Goal: Task Accomplishment & Management: Manage account settings

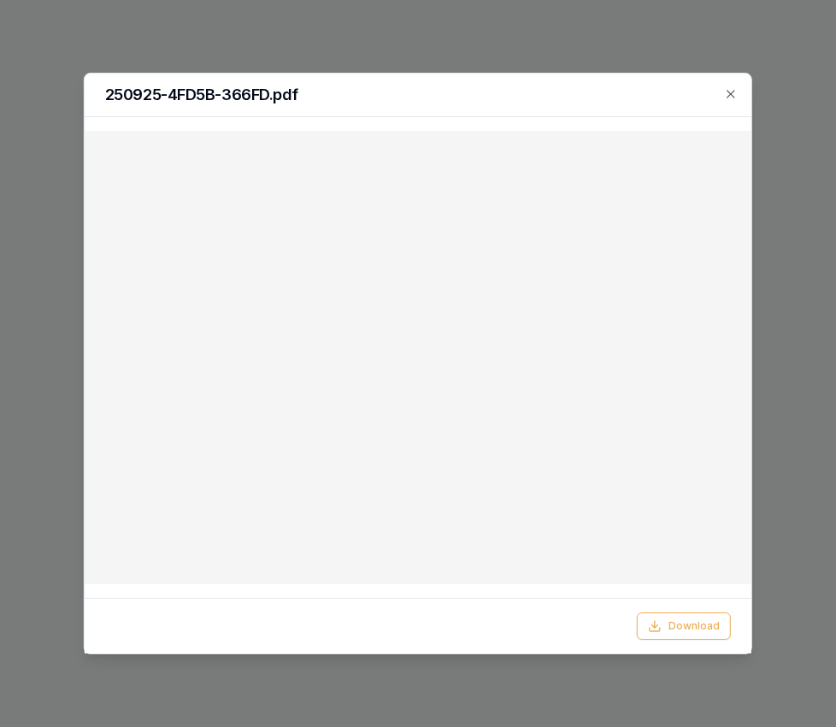
click at [740, 97] on div "250925-4FD5B-366FD.pdf" at bounding box center [418, 96] width 667 height 44
click at [733, 96] on icon "button" at bounding box center [731, 94] width 8 height 8
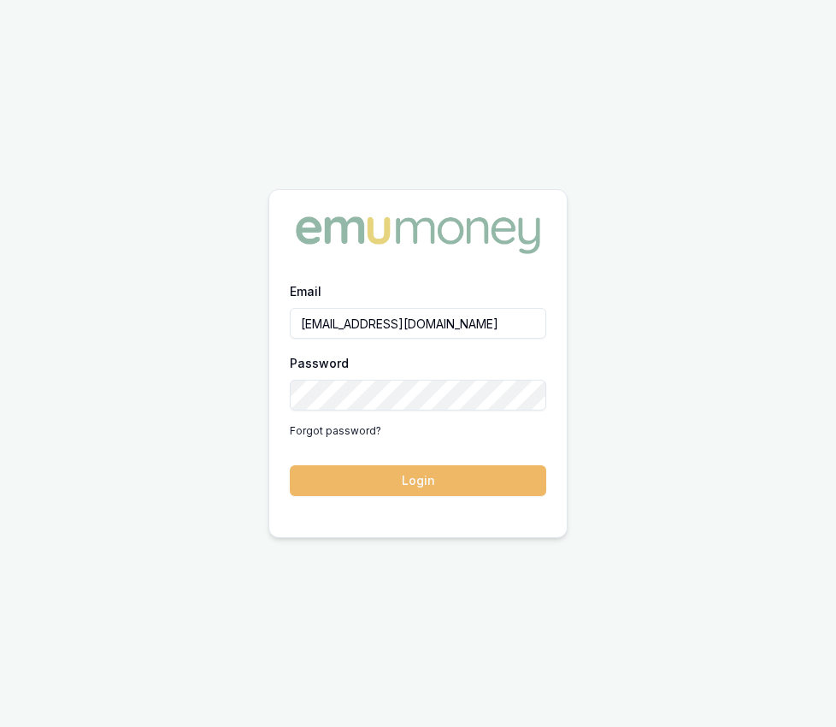
click at [522, 461] on form "Email Eujin.ooi@emumoney.com.au Password Forgot password? Login" at bounding box center [418, 387] width 257 height 215
click at [519, 471] on button "Login" at bounding box center [418, 480] width 257 height 31
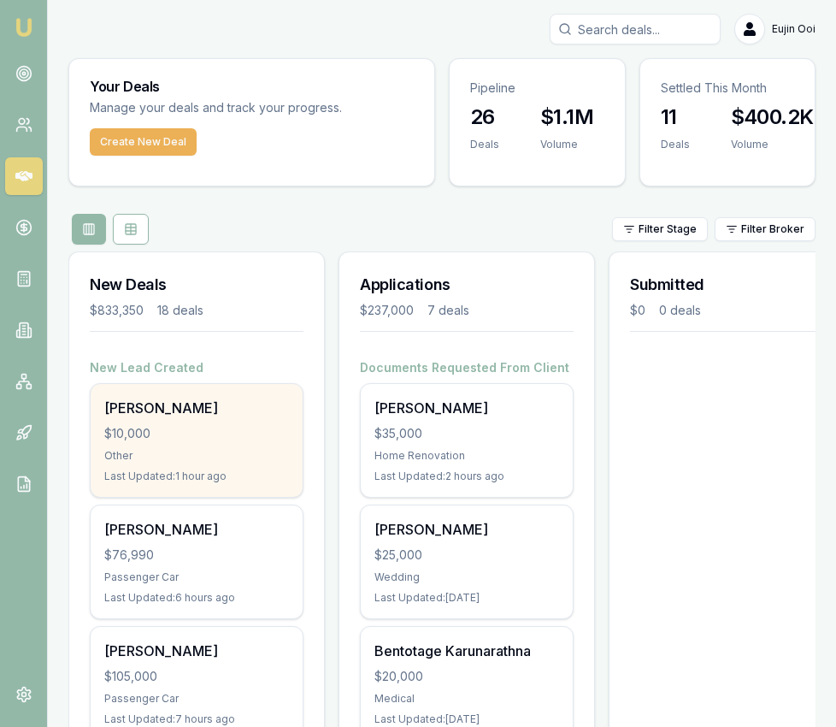
click at [243, 405] on div "Aditya Mohan" at bounding box center [196, 408] width 185 height 21
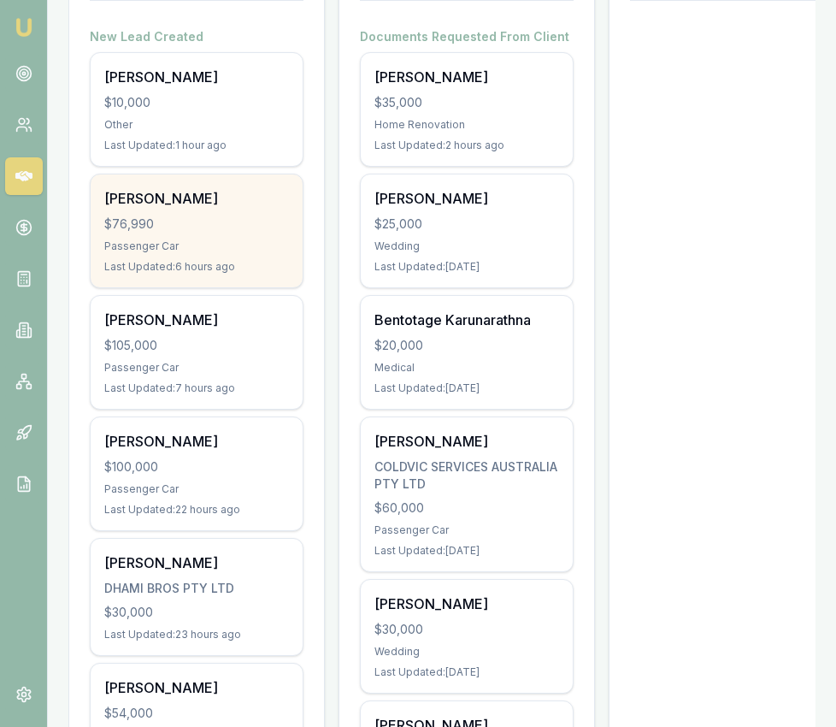
scroll to position [341, 0]
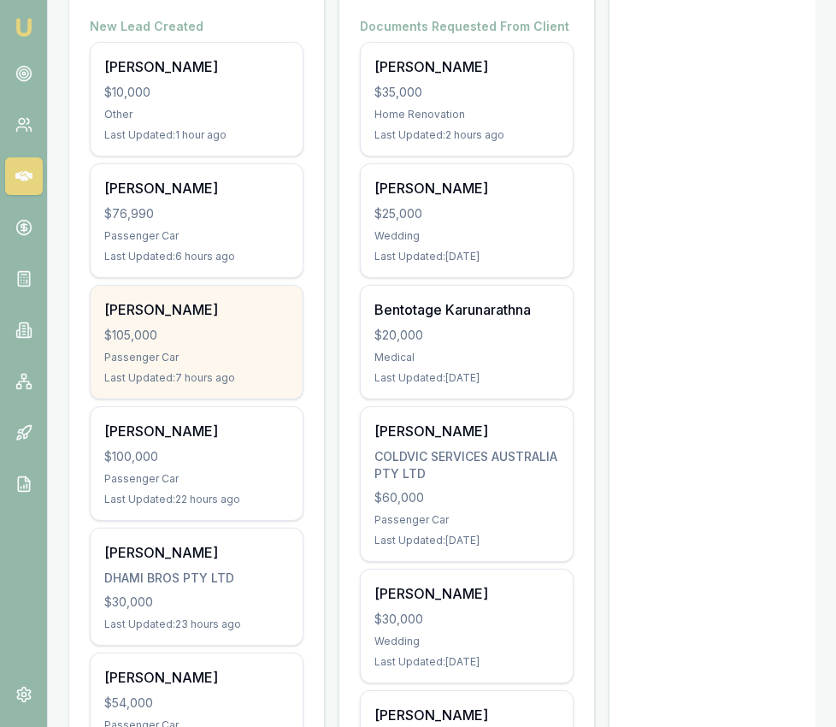
click at [253, 345] on div "Brad Jackson $105,000 Passenger Car Last Updated: 7 hours ago" at bounding box center [197, 342] width 212 height 113
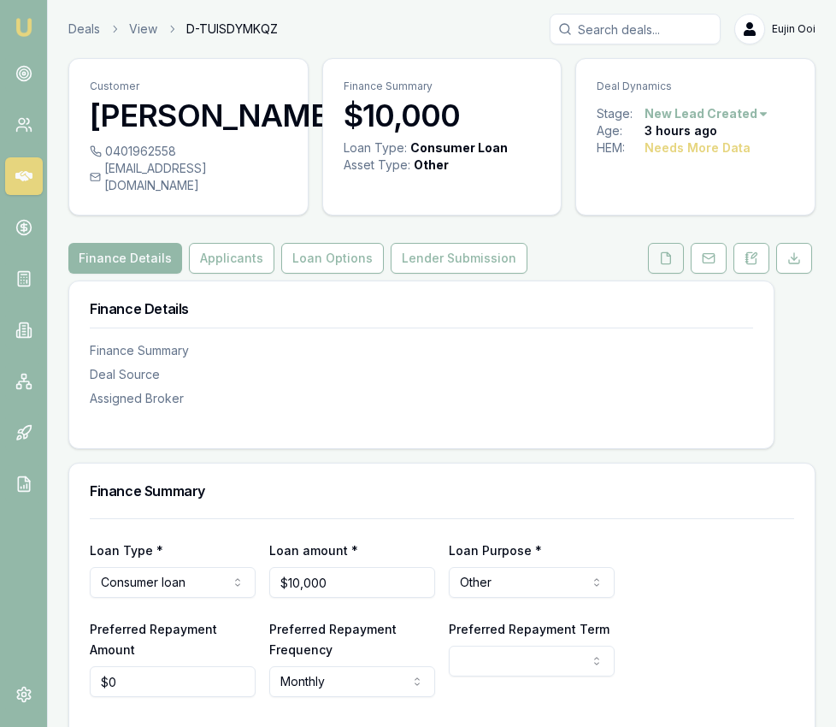
click at [658, 274] on button at bounding box center [666, 258] width 36 height 31
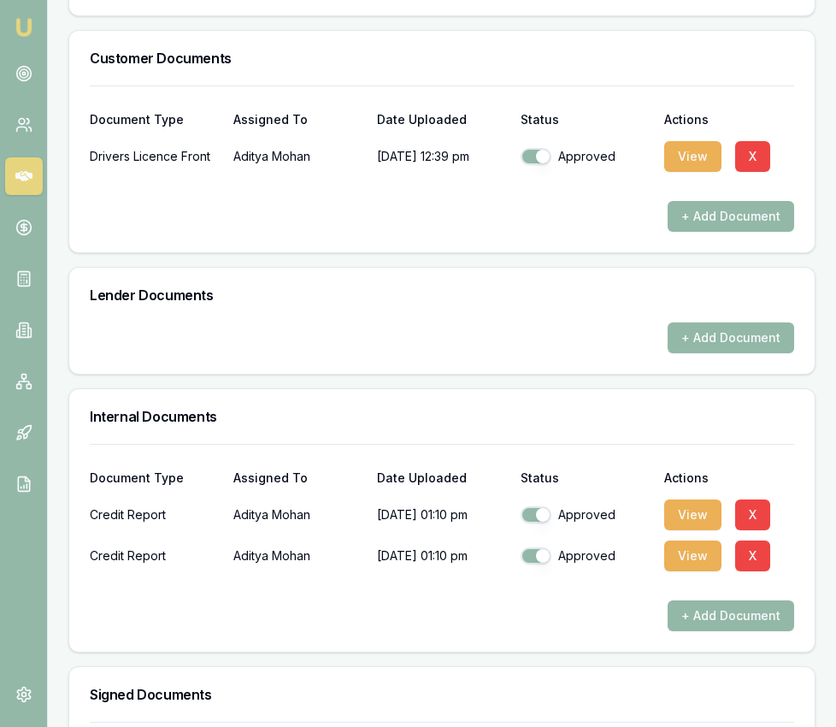
scroll to position [888, 0]
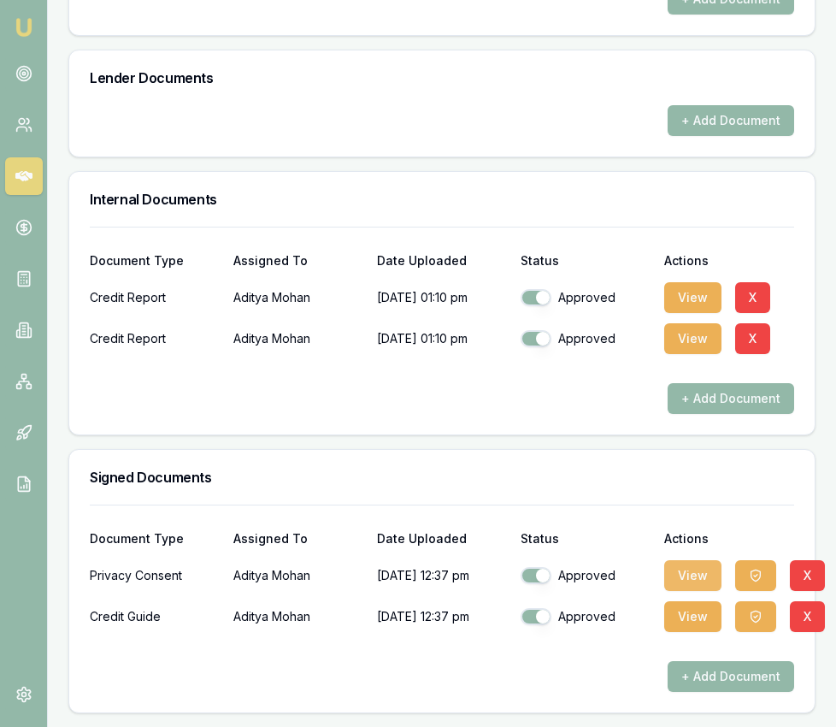
click at [685, 566] on button "View" at bounding box center [692, 575] width 57 height 31
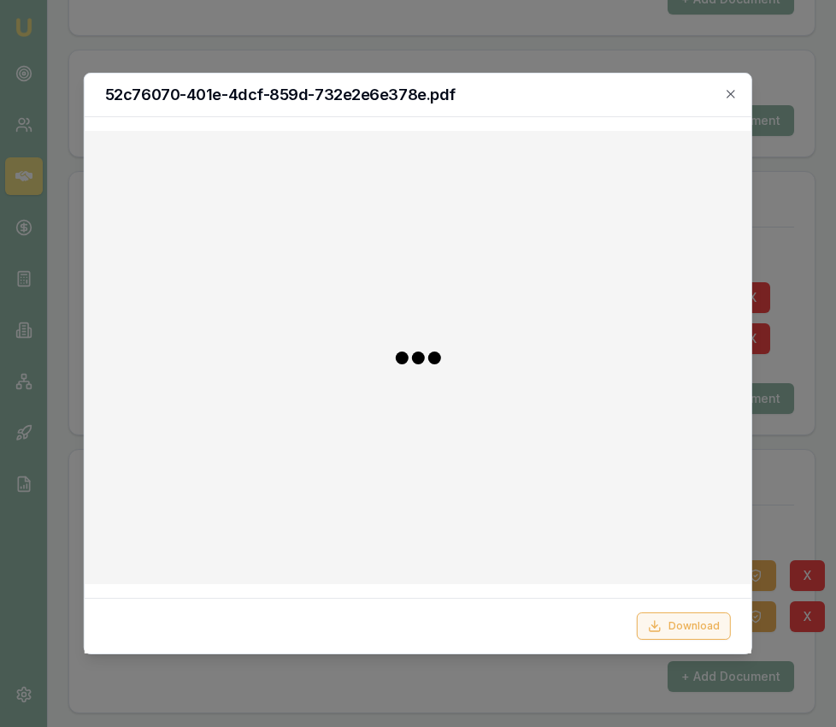
click at [687, 625] on button "Download" at bounding box center [684, 625] width 94 height 27
click at [780, 540] on div at bounding box center [418, 363] width 836 height 727
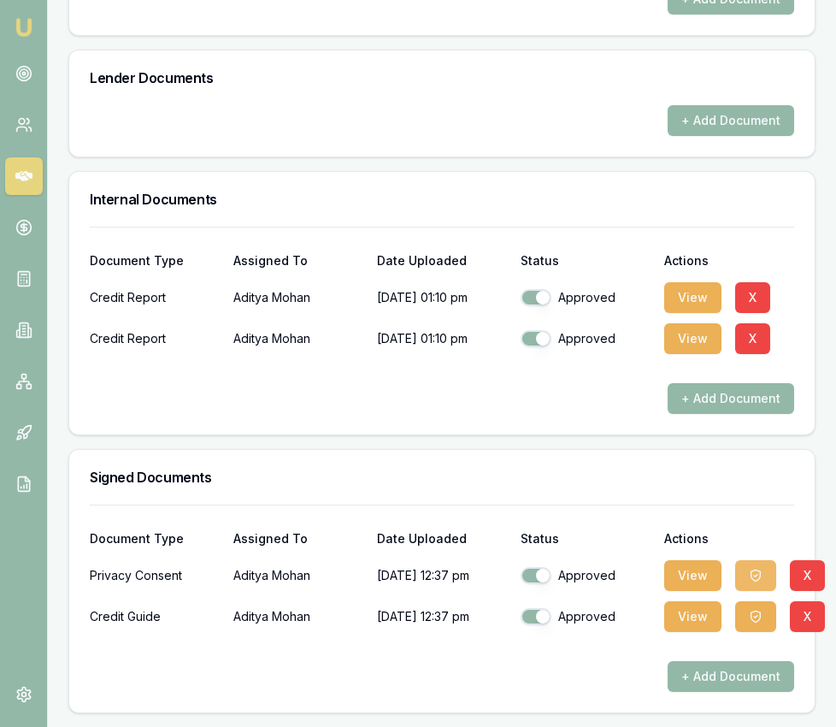
click at [762, 580] on button "button" at bounding box center [755, 575] width 41 height 31
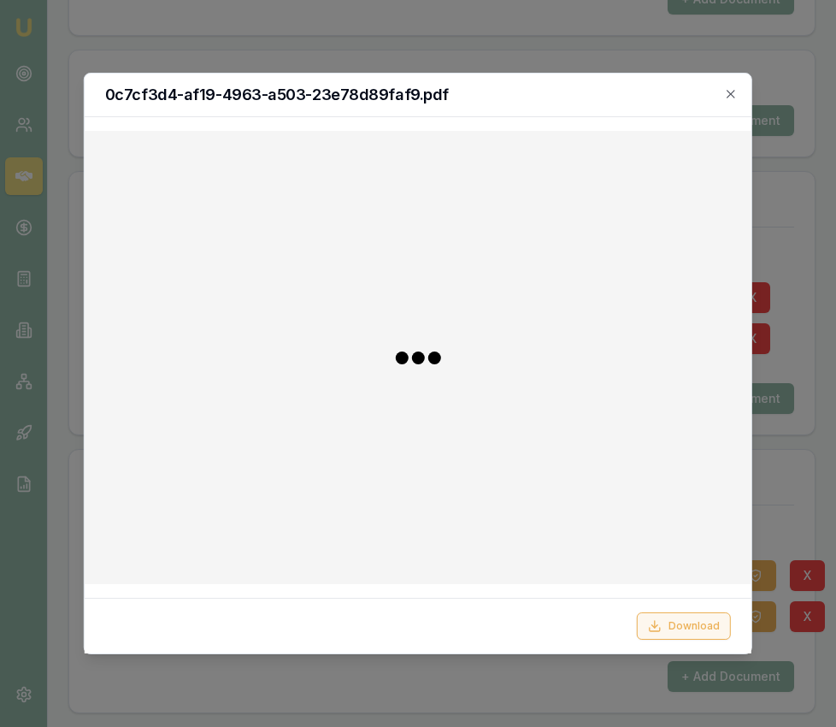
click at [693, 628] on button "Download" at bounding box center [684, 625] width 94 height 27
click at [255, 56] on div at bounding box center [418, 363] width 836 height 727
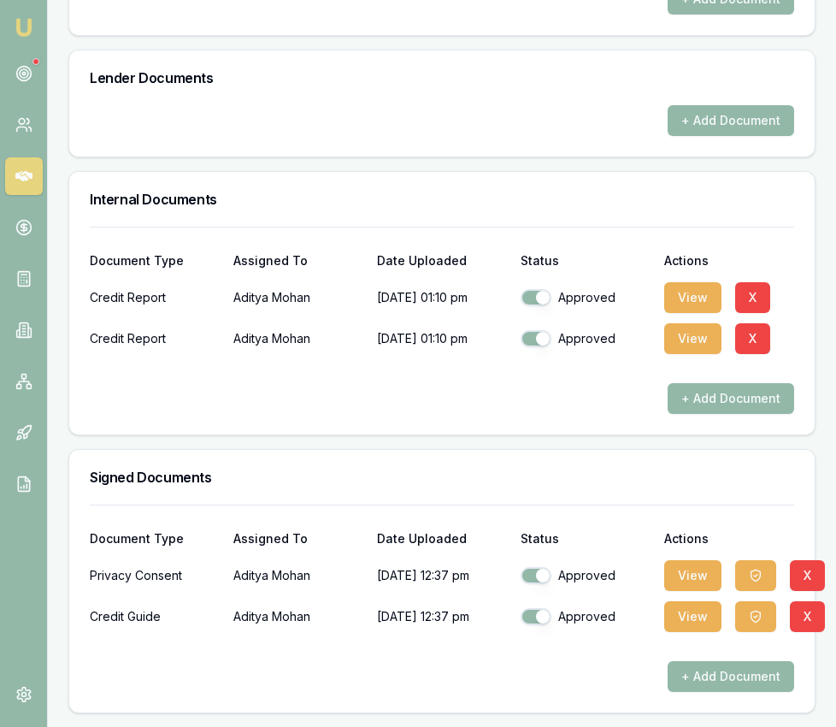
scroll to position [887, 0]
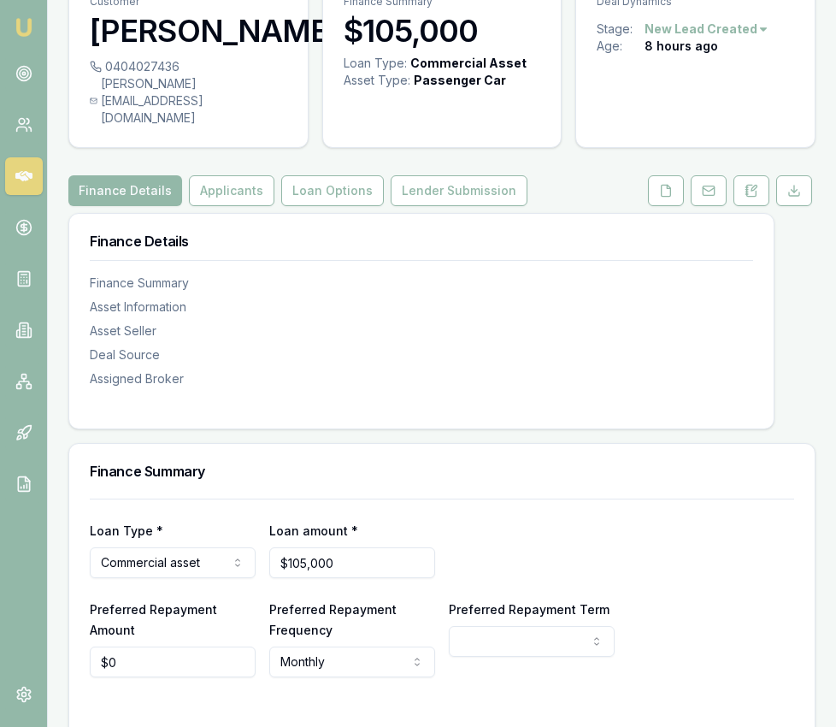
scroll to position [86, 0]
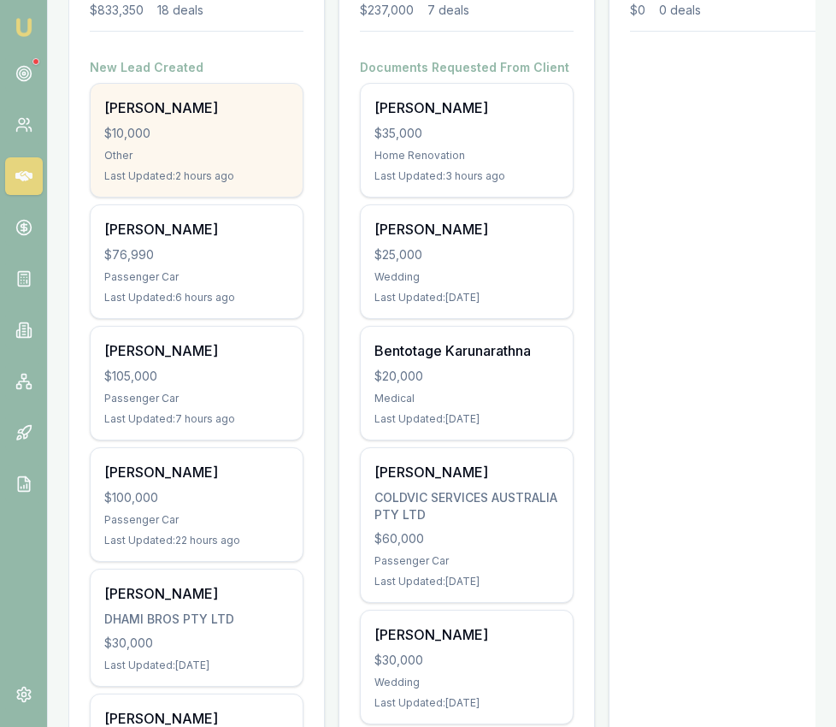
scroll to position [299, 0]
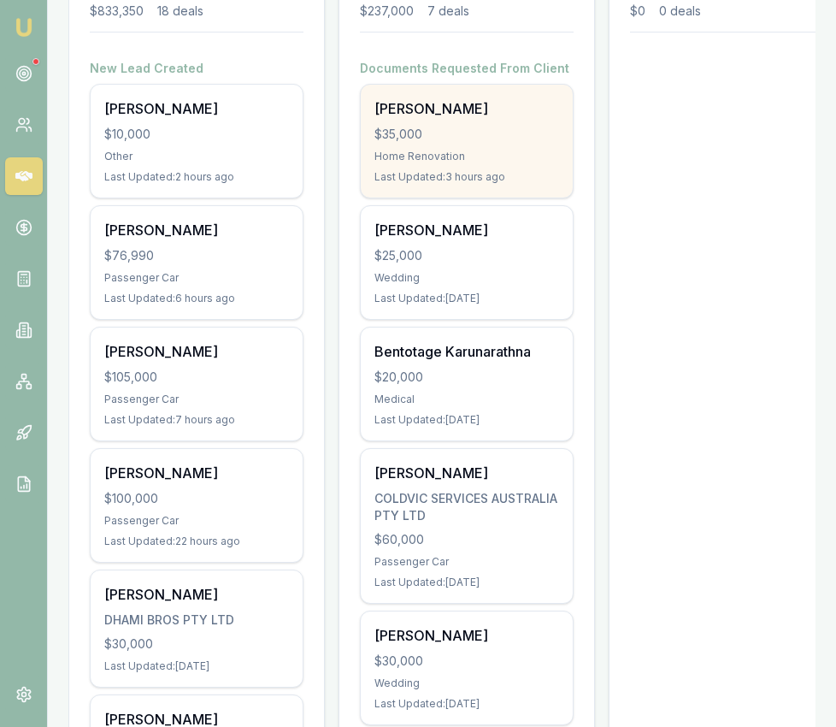
click at [429, 147] on div "[PERSON_NAME] $35,000 Home Renovation Last Updated: 3 hours ago" at bounding box center [467, 141] width 212 height 113
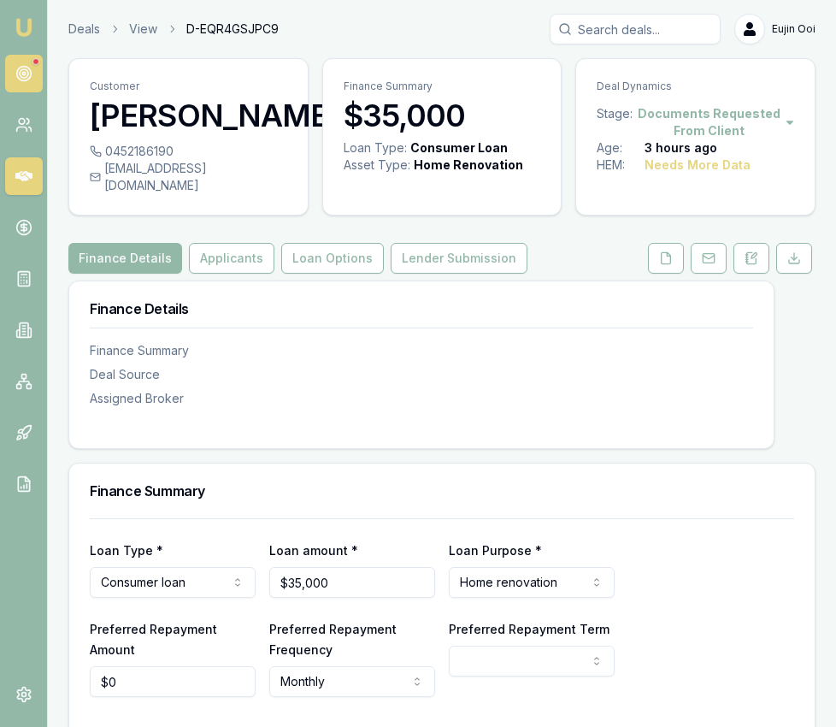
click at [14, 79] on link at bounding box center [24, 74] width 38 height 38
click at [666, 252] on button at bounding box center [666, 258] width 36 height 31
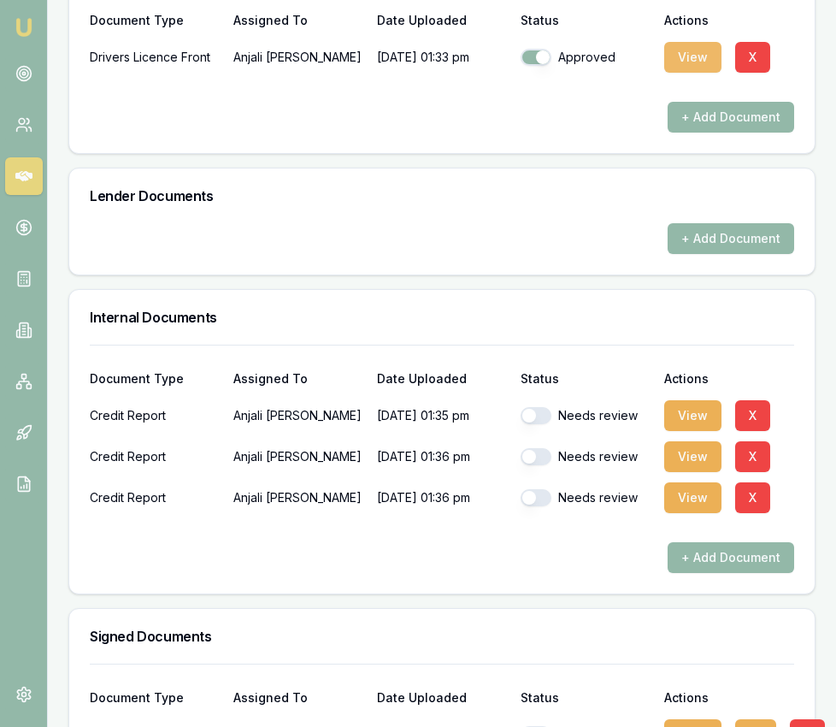
scroll to position [782, 0]
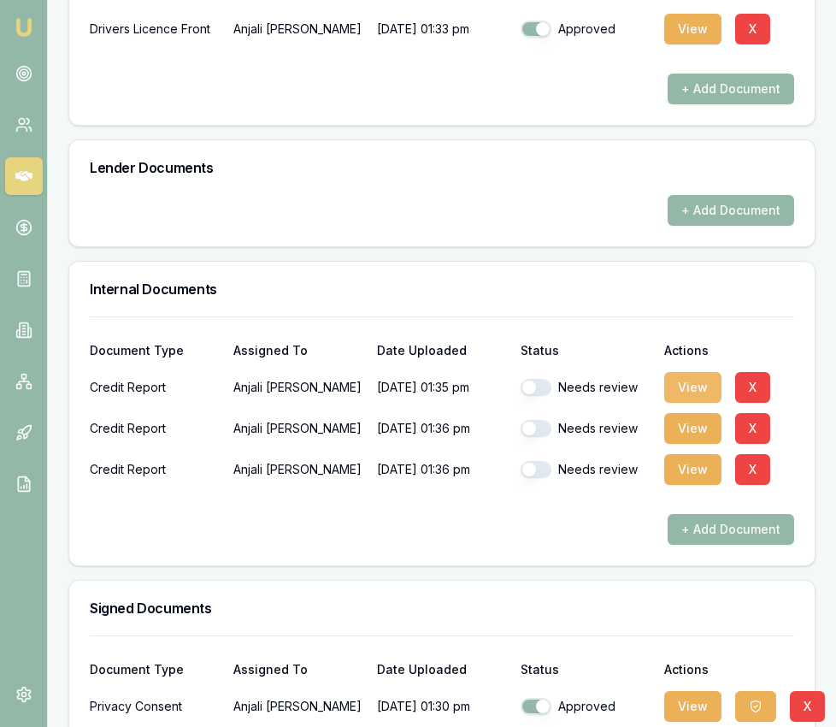
click at [695, 375] on button "View" at bounding box center [692, 387] width 57 height 31
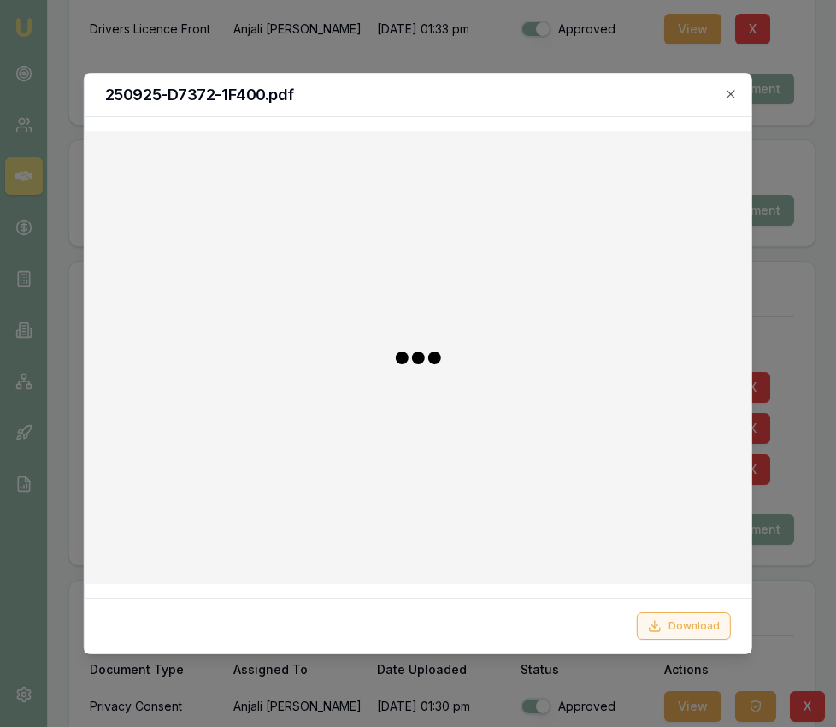
click at [699, 624] on button "Download" at bounding box center [684, 625] width 94 height 27
click at [729, 93] on icon "button" at bounding box center [731, 94] width 14 height 14
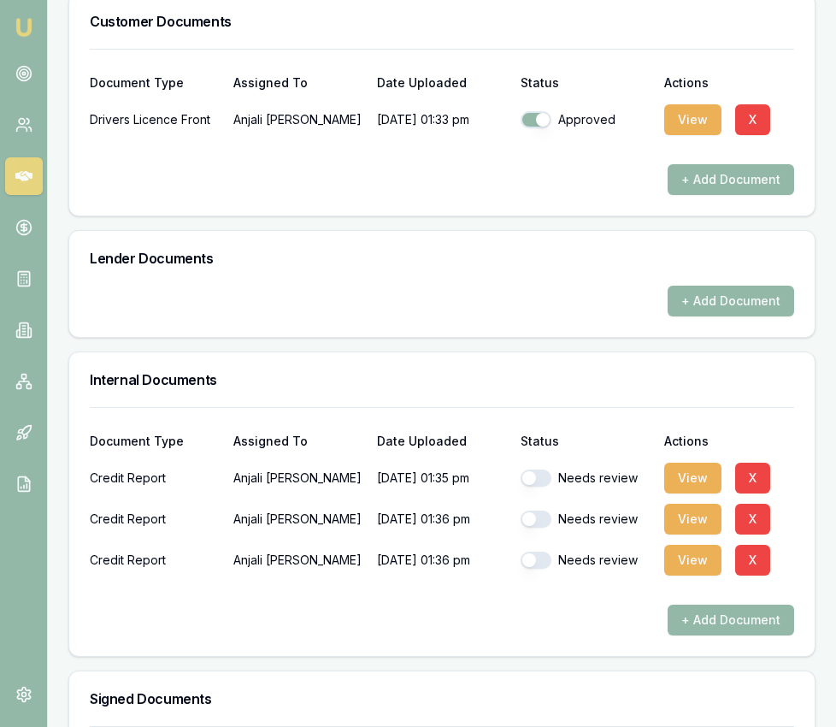
scroll to position [740, 0]
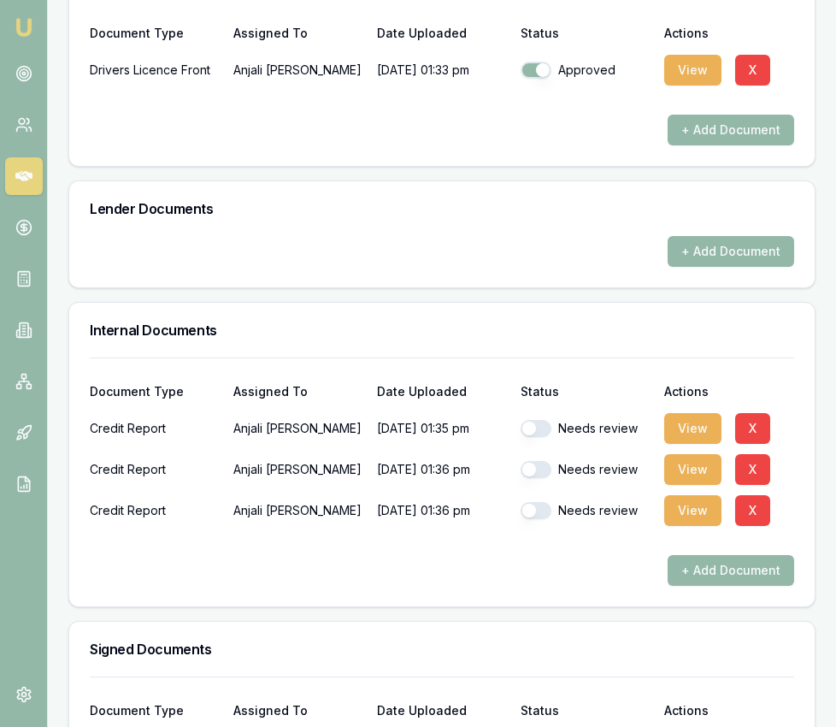
drag, startPoint x: 537, startPoint y: 413, endPoint x: 537, endPoint y: 426, distance: 12.8
click at [537, 420] on button "button" at bounding box center [536, 428] width 31 height 17
checkbox input "true"
click at [534, 461] on button "button" at bounding box center [536, 469] width 31 height 17
checkbox input "true"
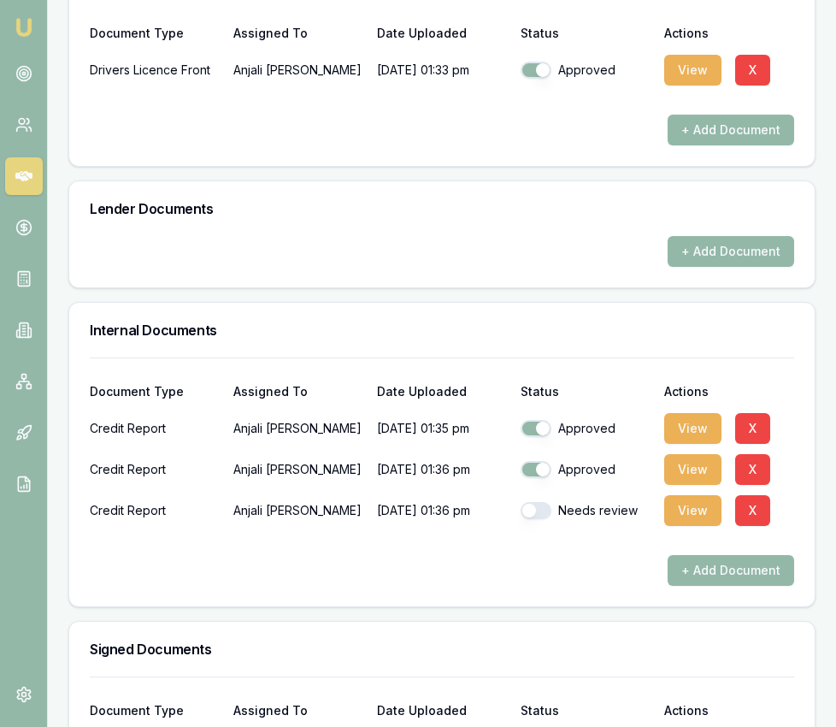
click at [534, 502] on div "Needs review" at bounding box center [586, 510] width 130 height 34
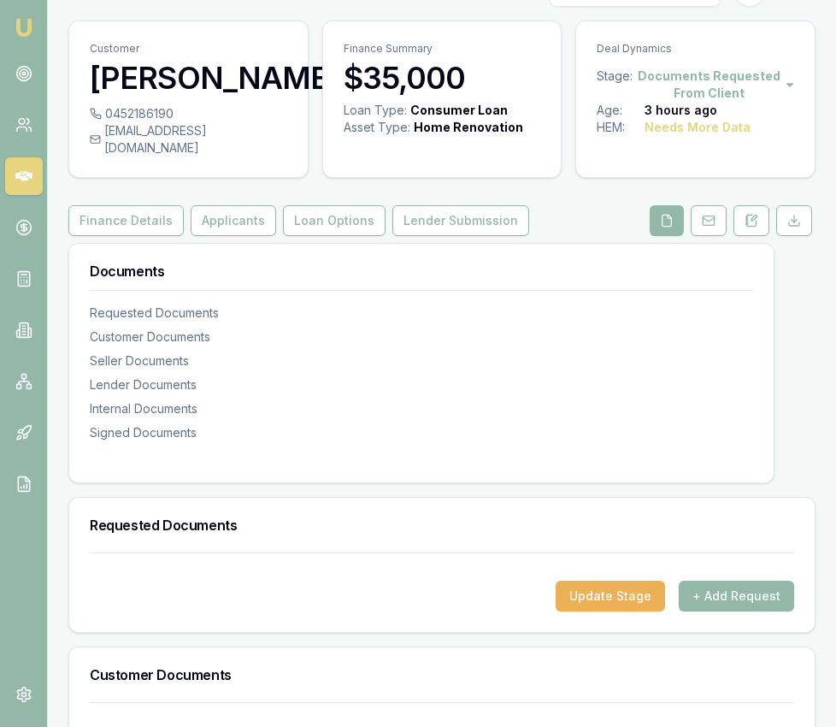
scroll to position [0, 0]
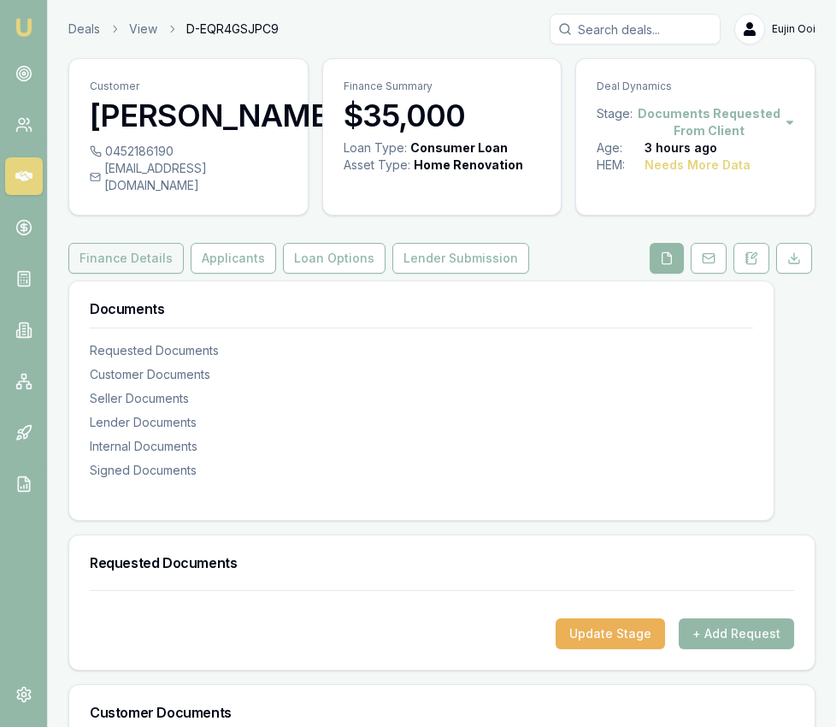
checkbox input "false"
checkbox input "true"
click at [206, 250] on button "Applicants" at bounding box center [234, 258] width 86 height 31
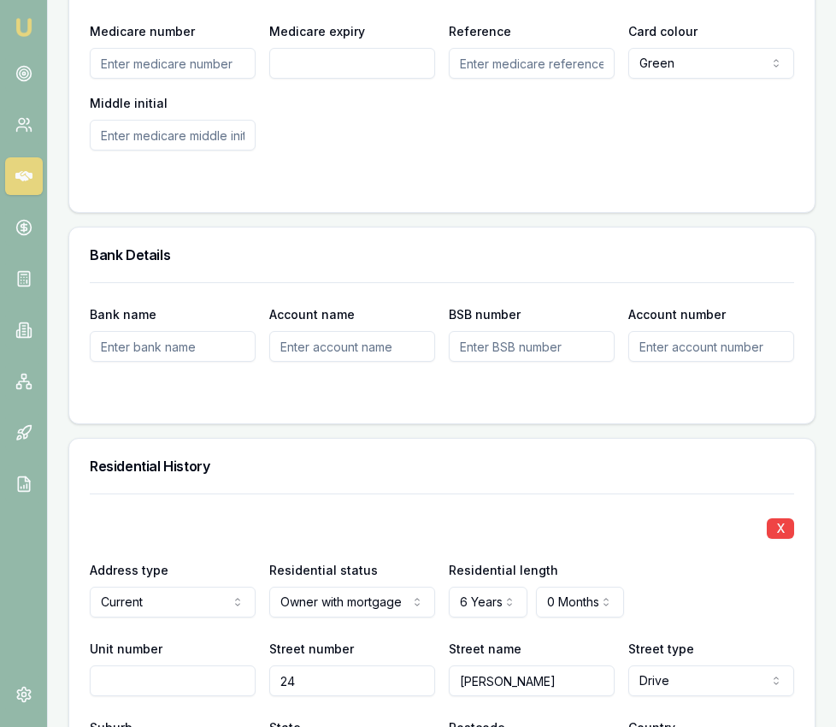
scroll to position [1767, 0]
